Goal: Navigation & Orientation: Find specific page/section

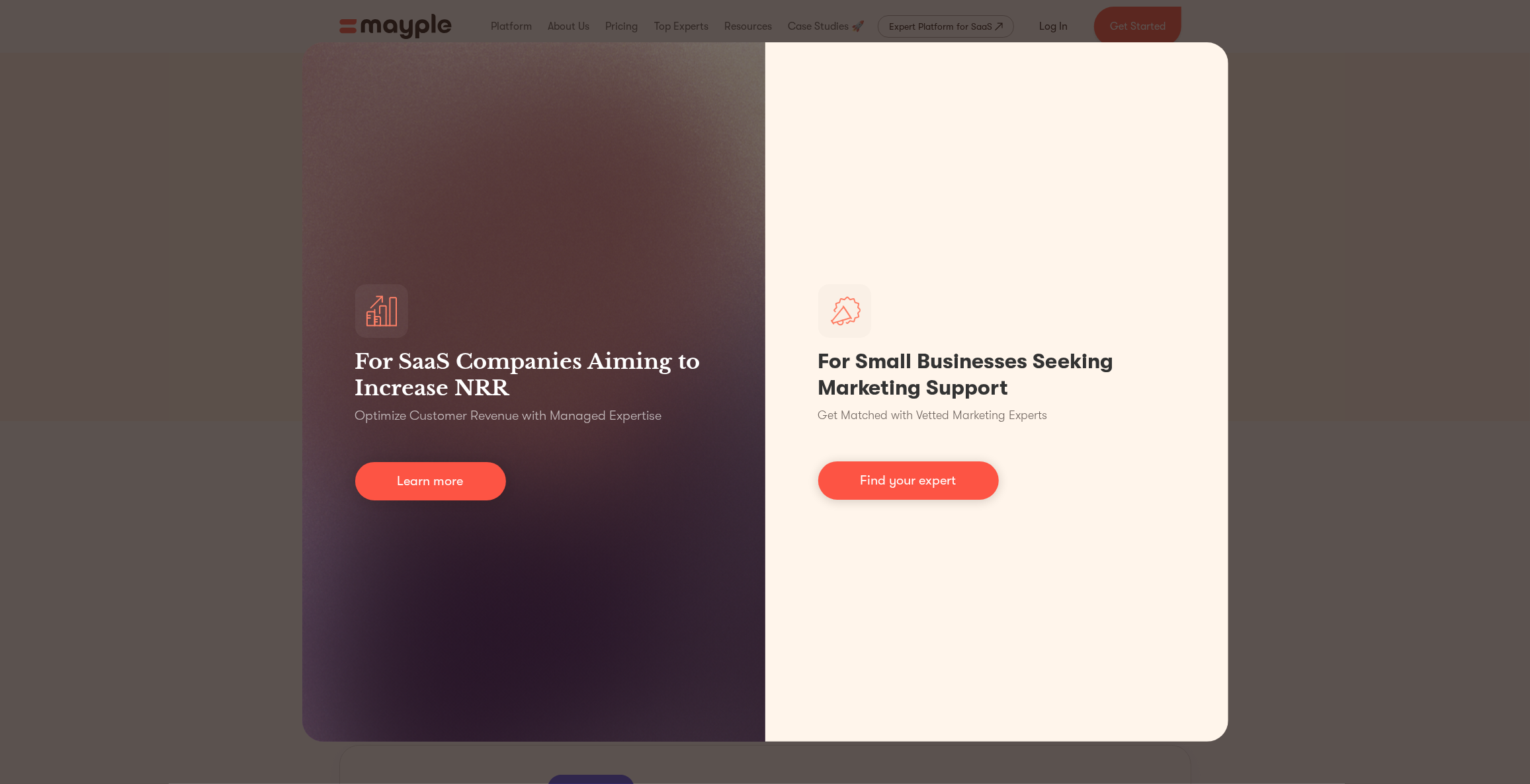
click at [1271, 101] on div "For SaaS Companies Aiming to Increase NRR Optimize Customer Revenue with Manage…" at bounding box center [765, 392] width 1530 height 784
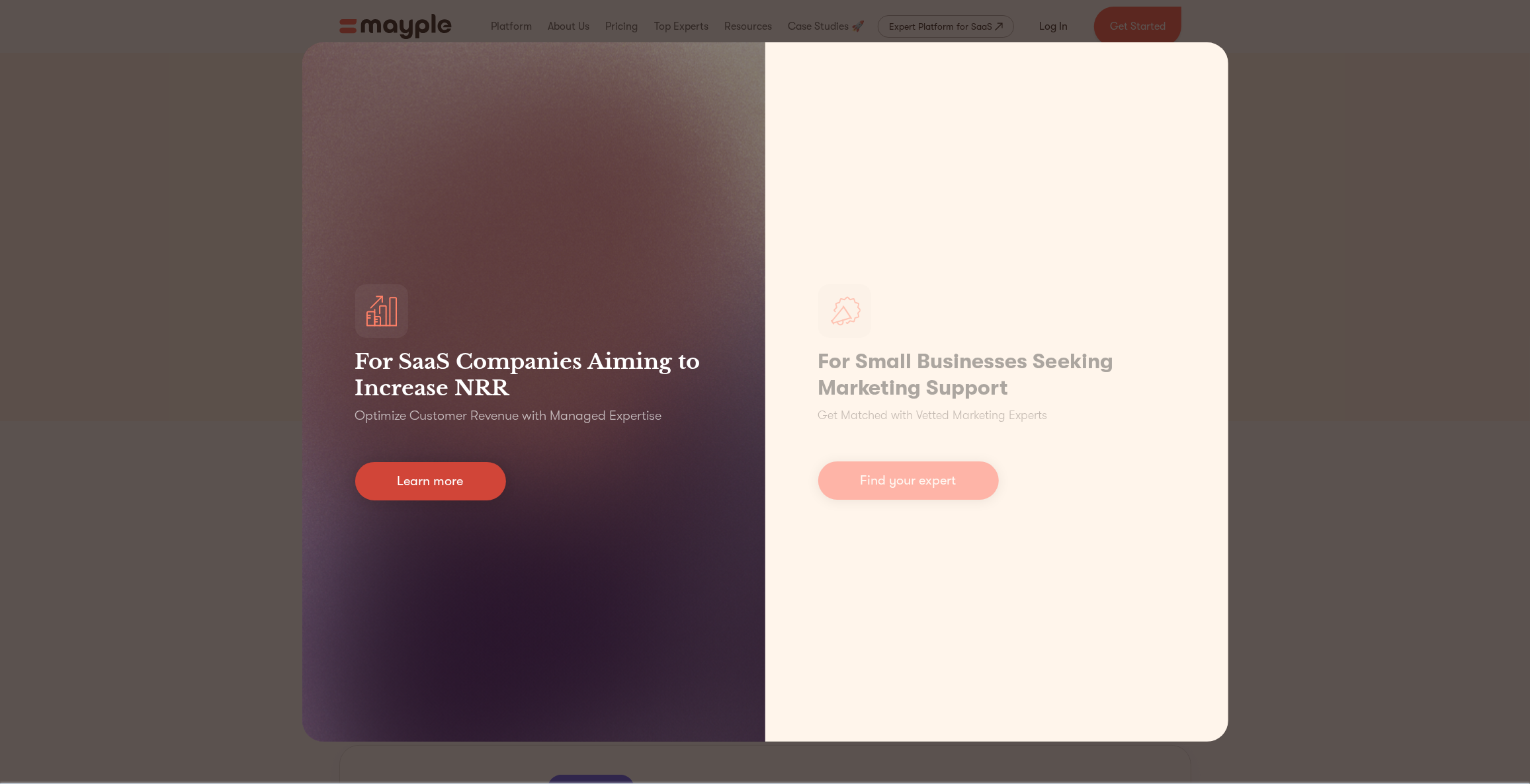
click at [430, 474] on link "Learn more" at bounding box center [430, 481] width 151 height 39
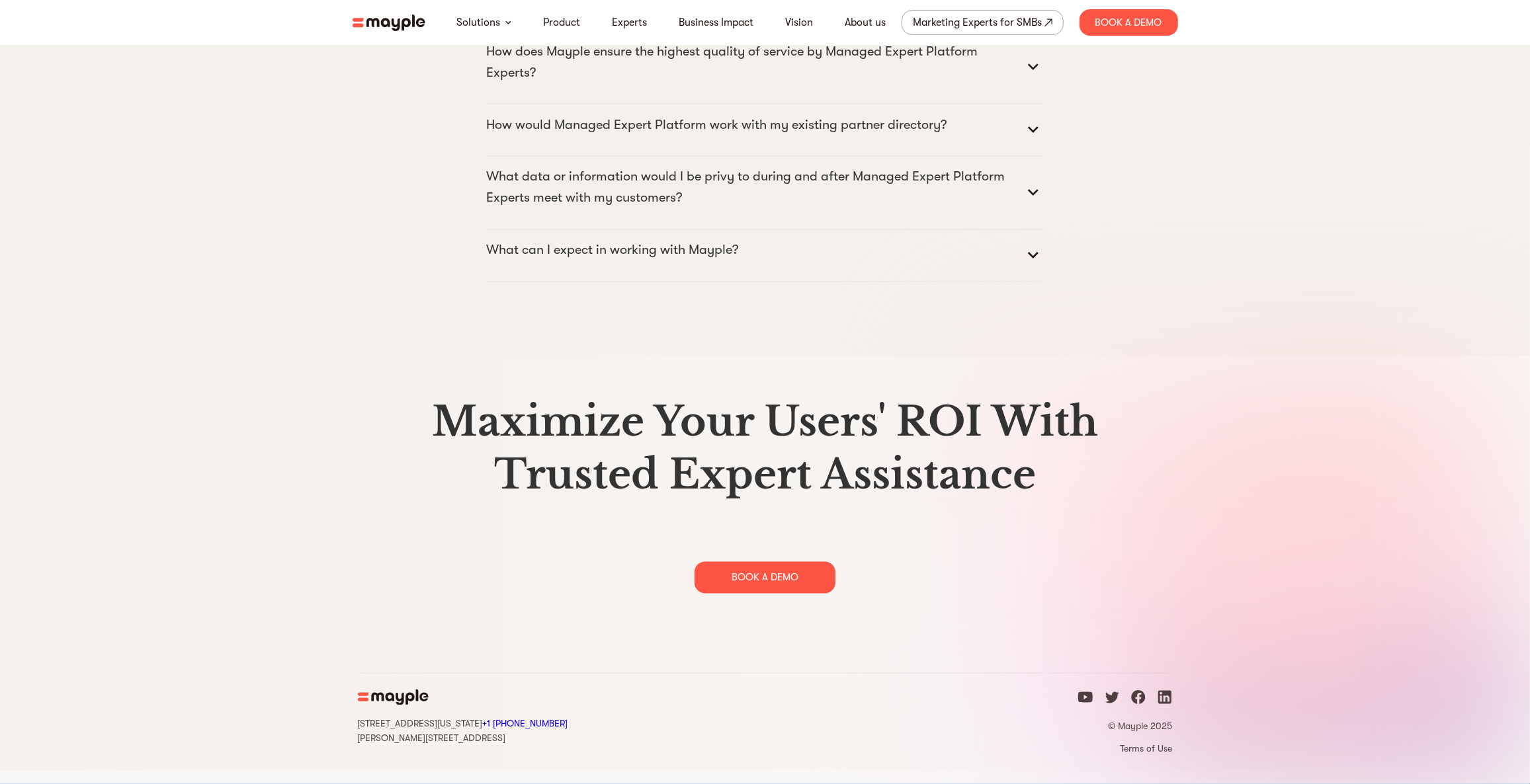
scroll to position [6758, 0]
click at [1163, 704] on icon "linkedin icon" at bounding box center [1164, 697] width 13 height 13
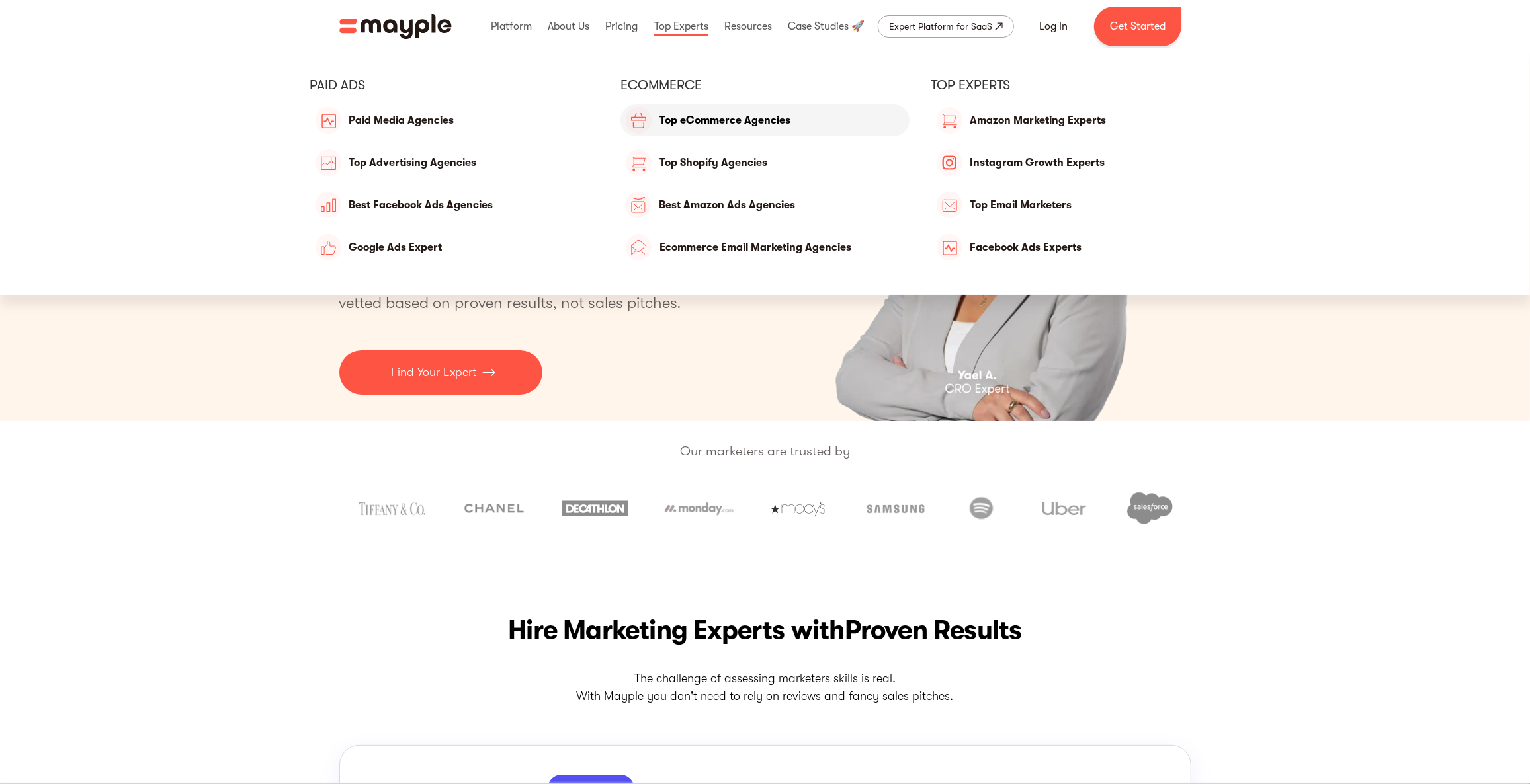
click at [725, 119] on link "Top eCommerce Agencies" at bounding box center [765, 119] width 289 height 31
